Goal: Transaction & Acquisition: Purchase product/service

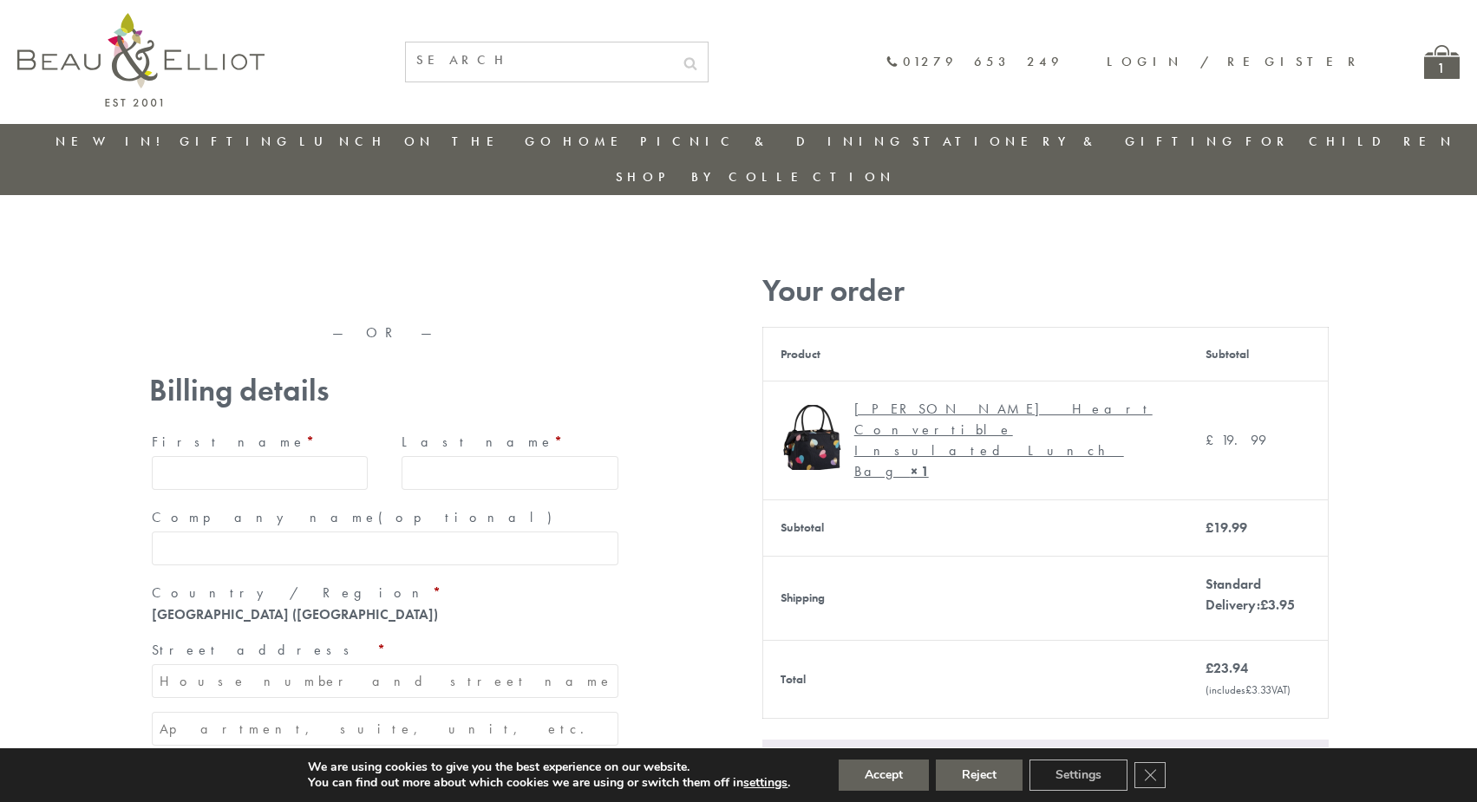
type input "[EMAIL_ADDRESS][DOMAIN_NAME]"
type input "[PERSON_NAME]"
type input "23, [GEOGRAPHIC_DATA], [GEOGRAPHIC_DATA]"
type input "[GEOGRAPHIC_DATA]"
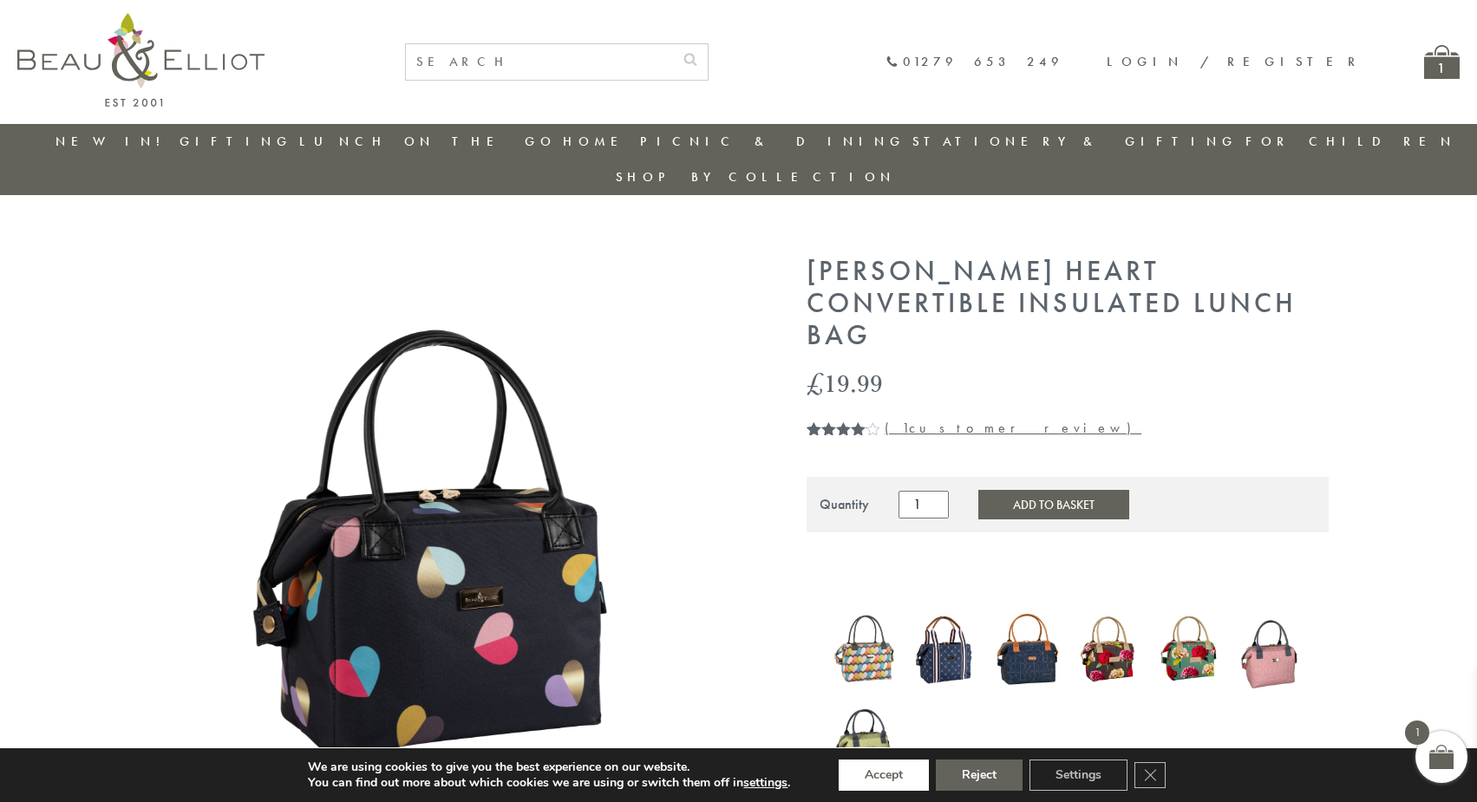
click at [884, 775] on button "Accept" at bounding box center [884, 775] width 90 height 31
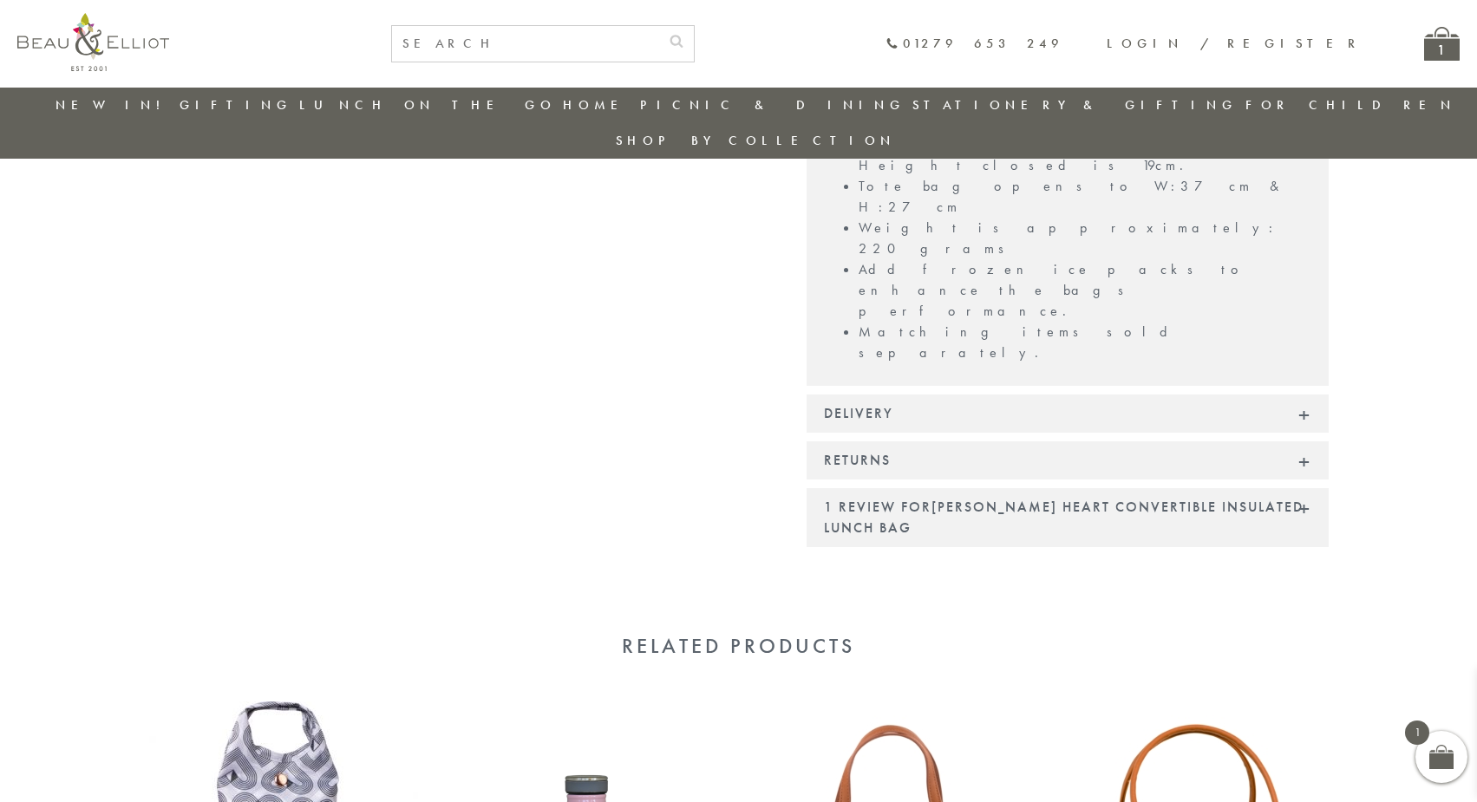
scroll to position [1487, 0]
